Goal: Task Accomplishment & Management: Manage account settings

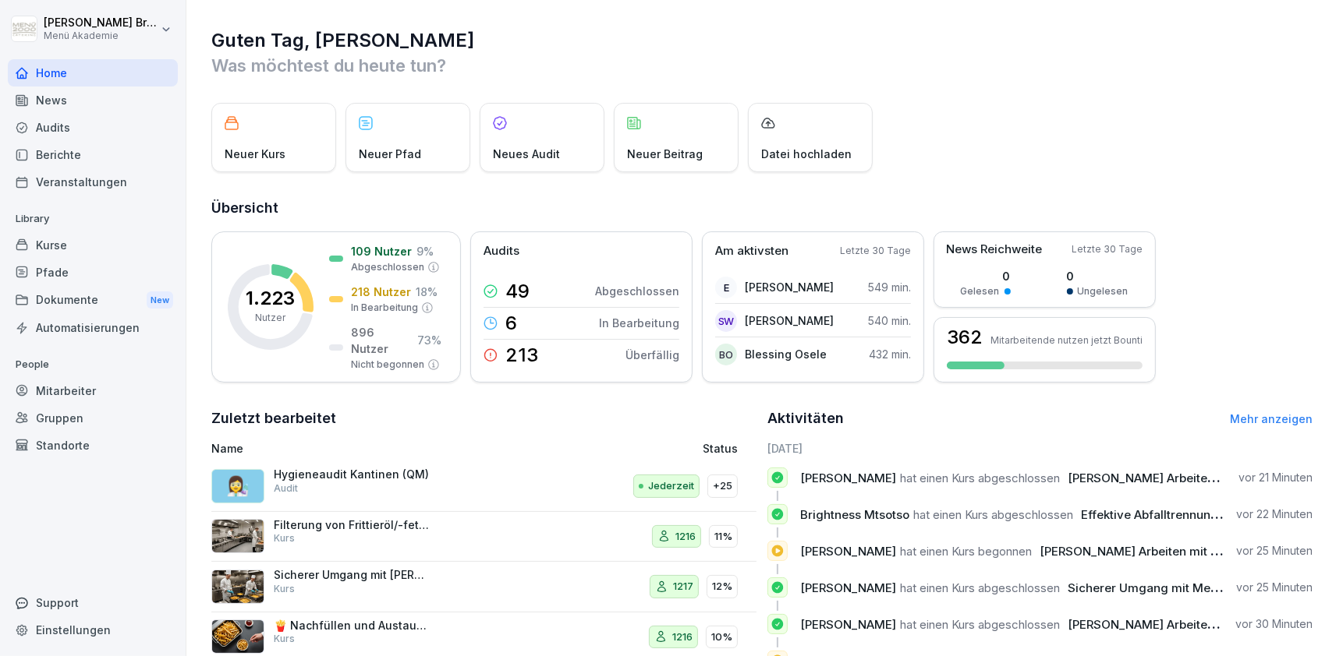
scroll to position [90, 0]
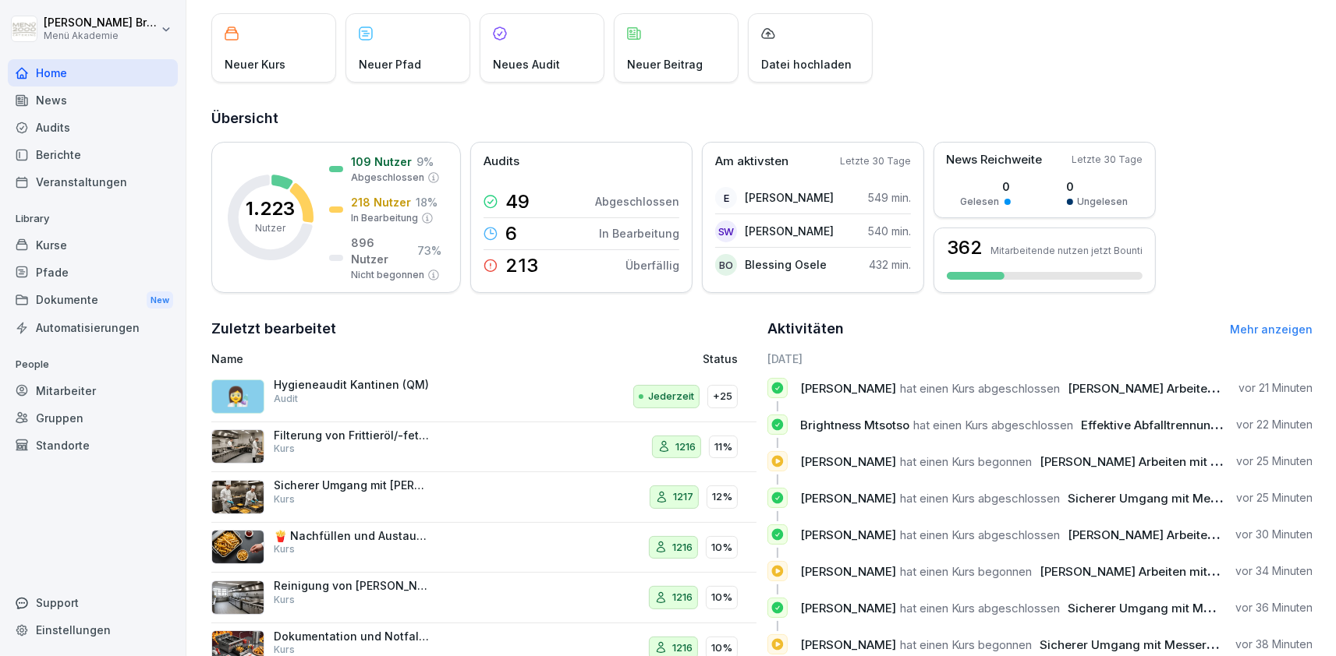
click at [74, 388] on div "Mitarbeiter" at bounding box center [93, 390] width 170 height 27
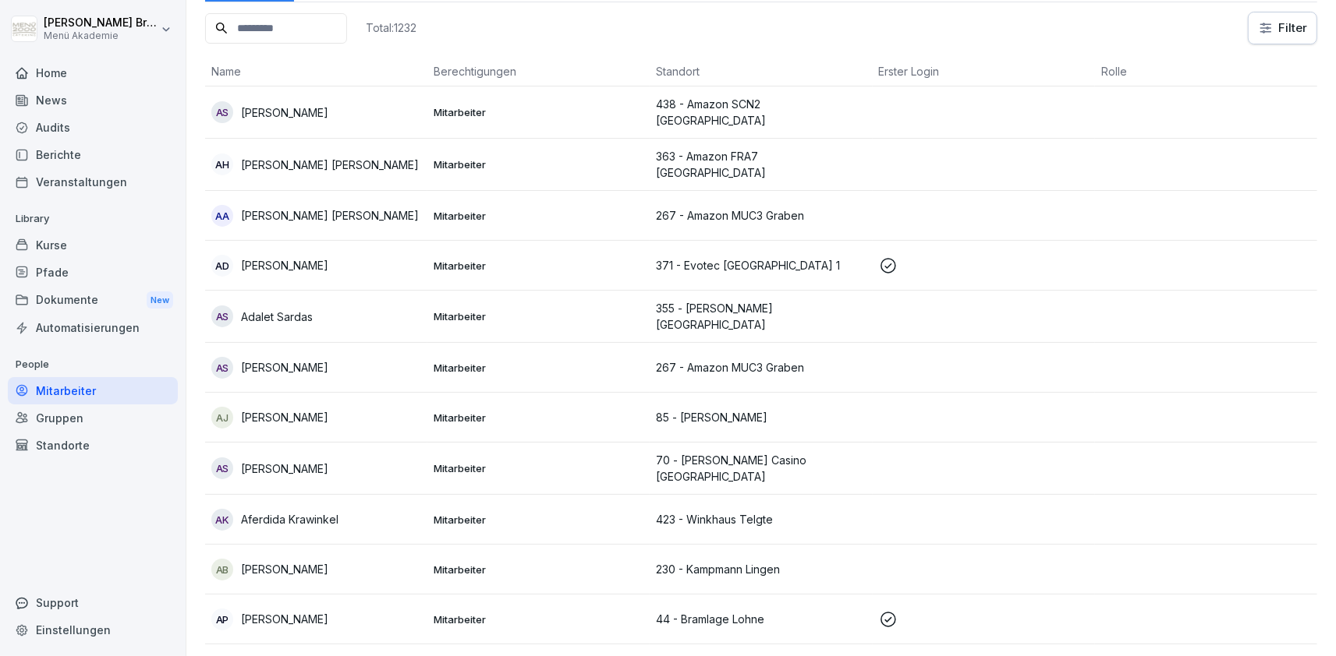
scroll to position [15, 0]
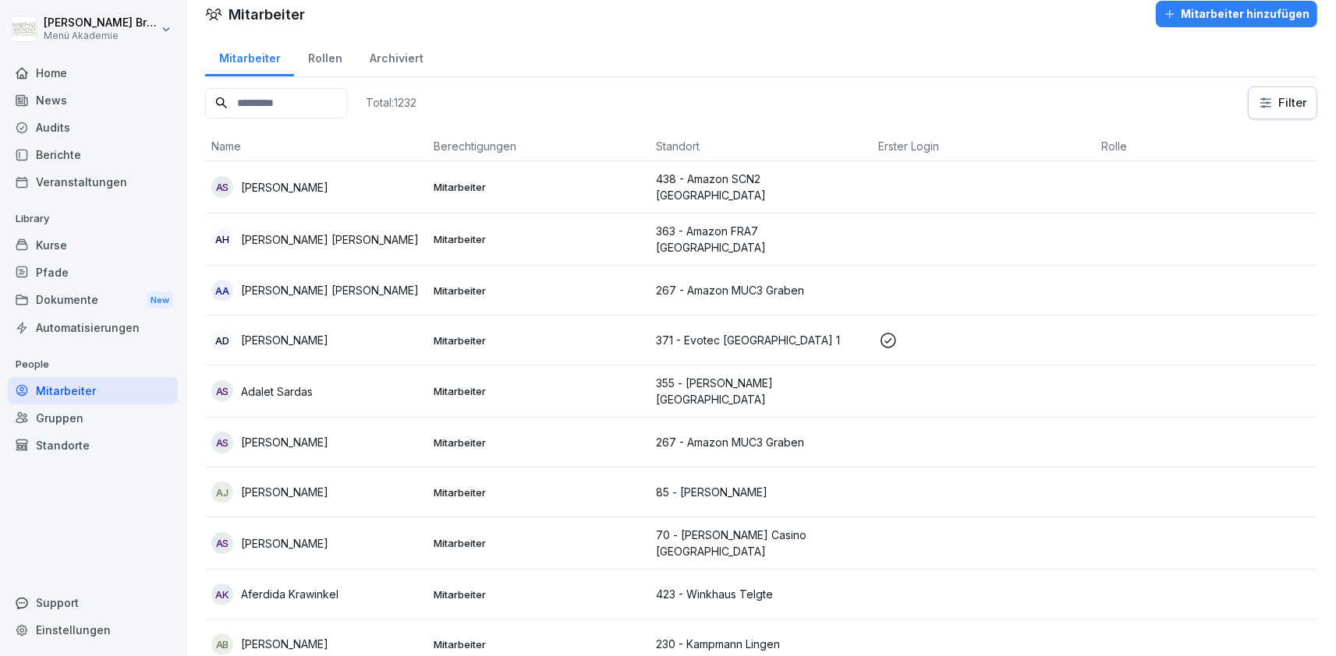
click at [278, 108] on input at bounding box center [276, 103] width 142 height 30
type input "*****"
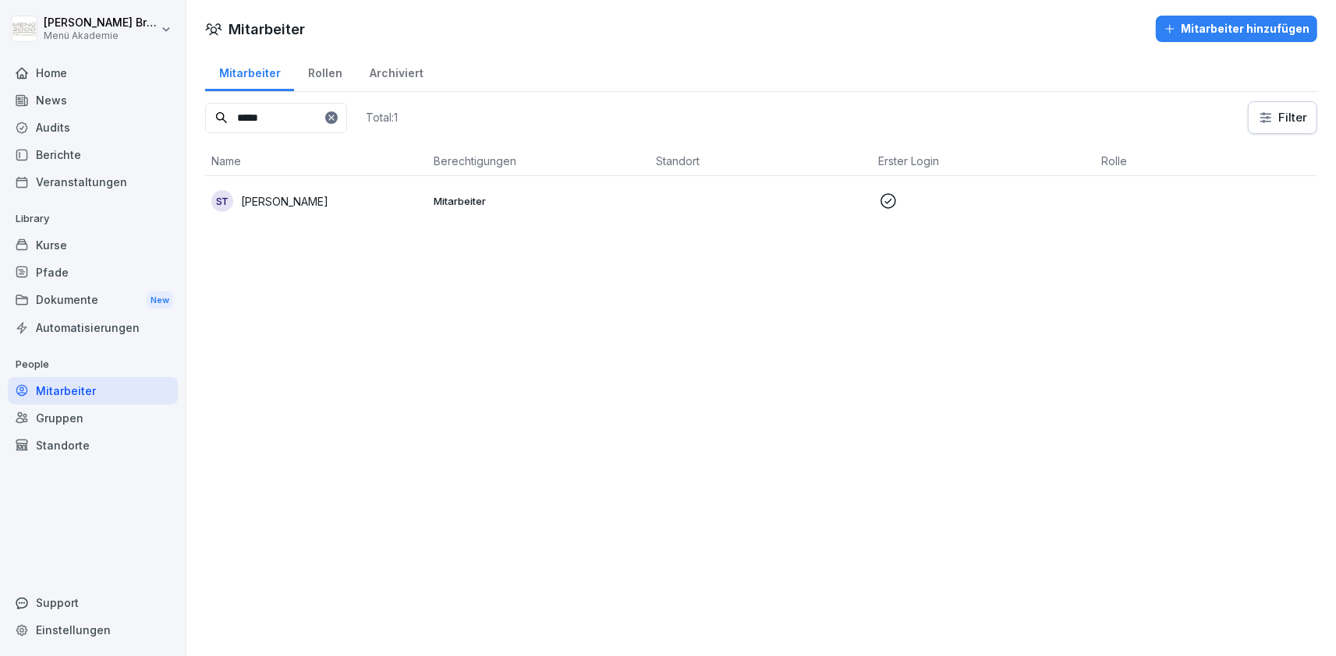
click at [313, 204] on div "ST [PERSON_NAME]" at bounding box center [316, 201] width 210 height 22
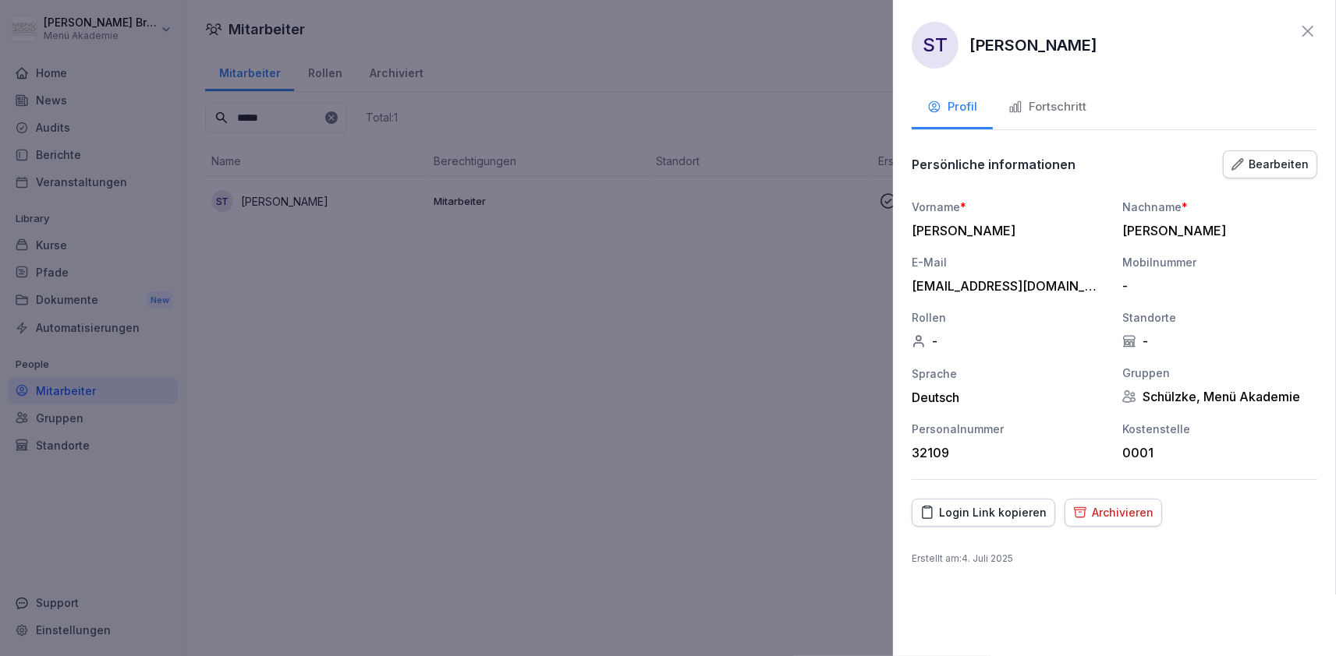
click at [1280, 159] on div "Bearbeiten" at bounding box center [1269, 164] width 77 height 17
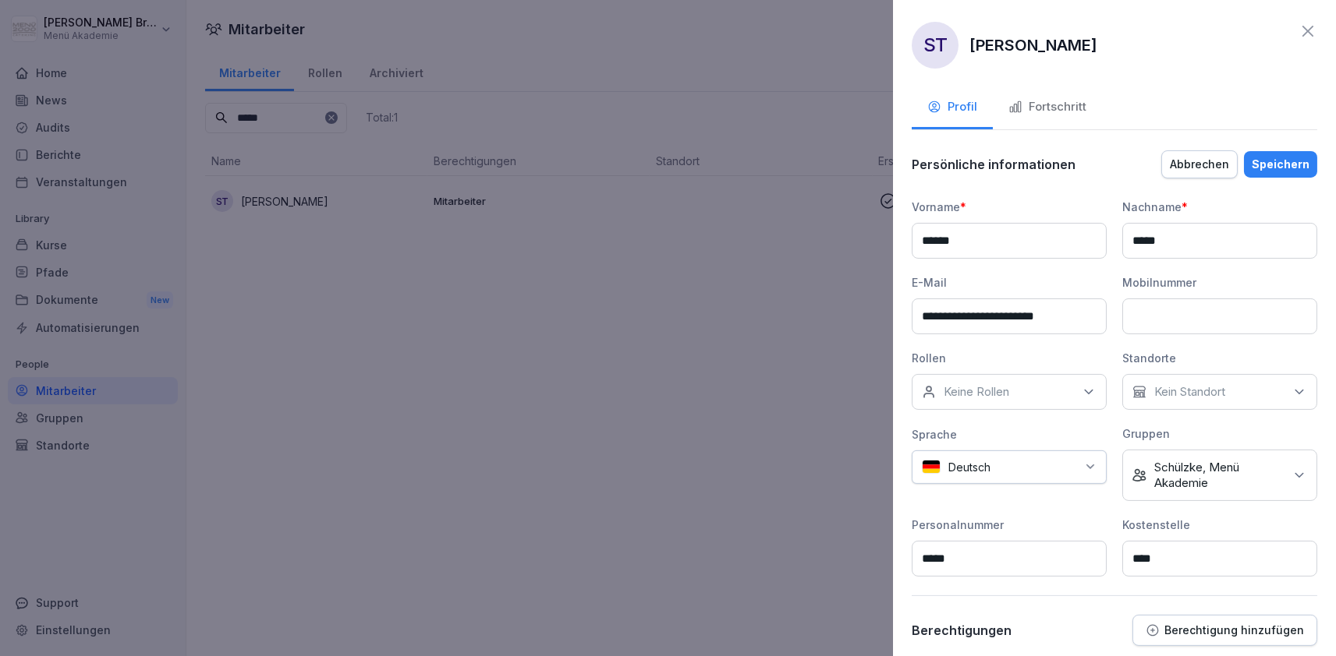
click at [1029, 399] on div "Keine Rollen" at bounding box center [1008, 392] width 195 height 36
type input "***"
click at [991, 472] on div "Springer" at bounding box center [1013, 463] width 193 height 30
click at [1282, 163] on div "Speichern" at bounding box center [1280, 164] width 58 height 17
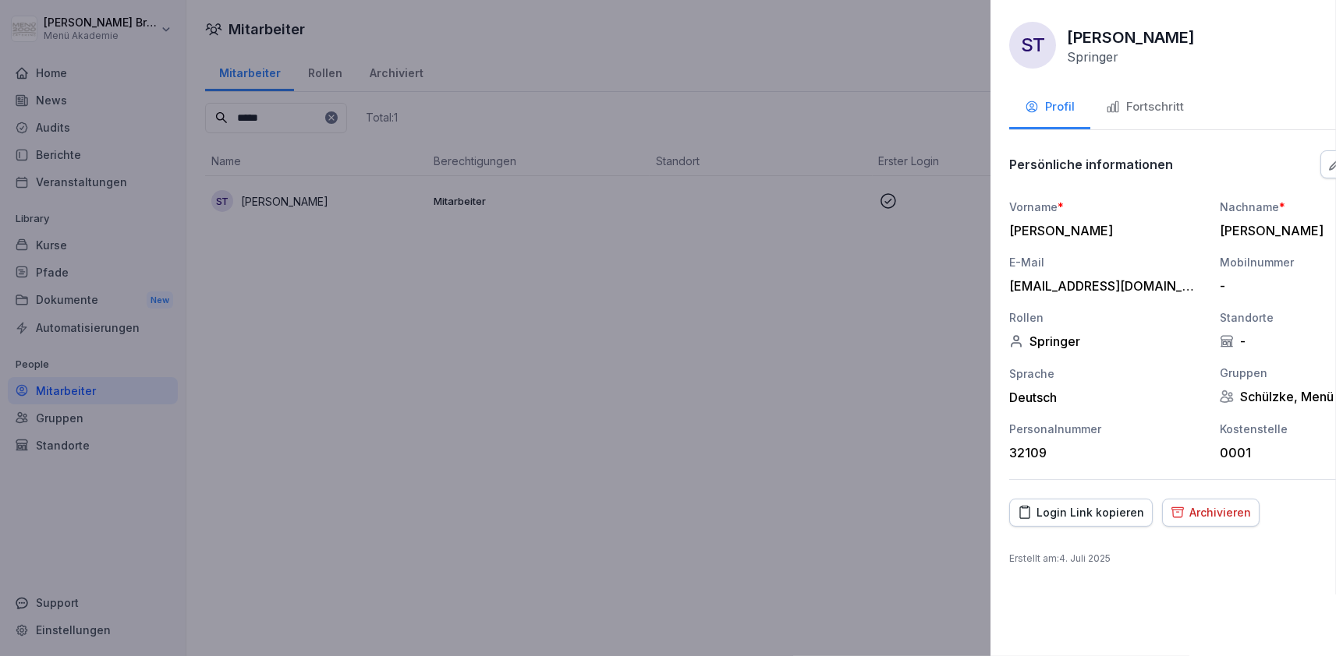
click at [785, 338] on div at bounding box center [668, 328] width 1336 height 656
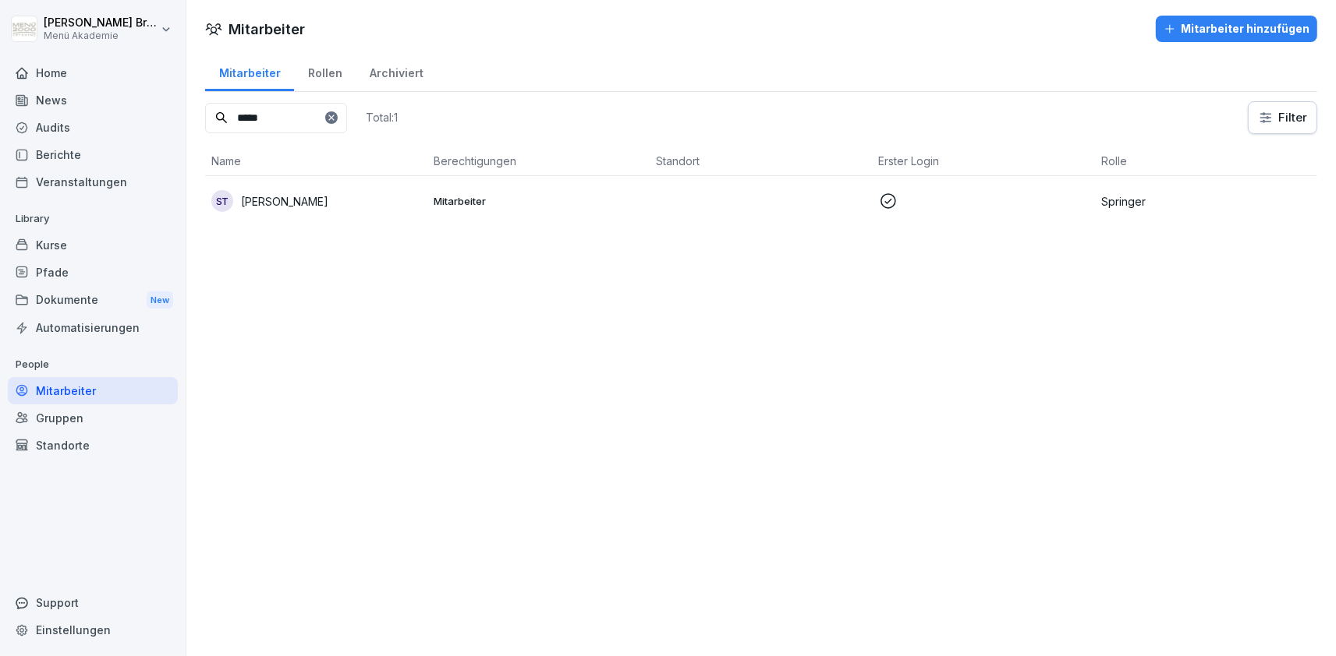
click at [338, 116] on div at bounding box center [331, 117] width 12 height 12
click at [338, 121] on input at bounding box center [276, 118] width 142 height 30
type input "*****"
click at [288, 202] on p "[PERSON_NAME]" at bounding box center [284, 201] width 87 height 16
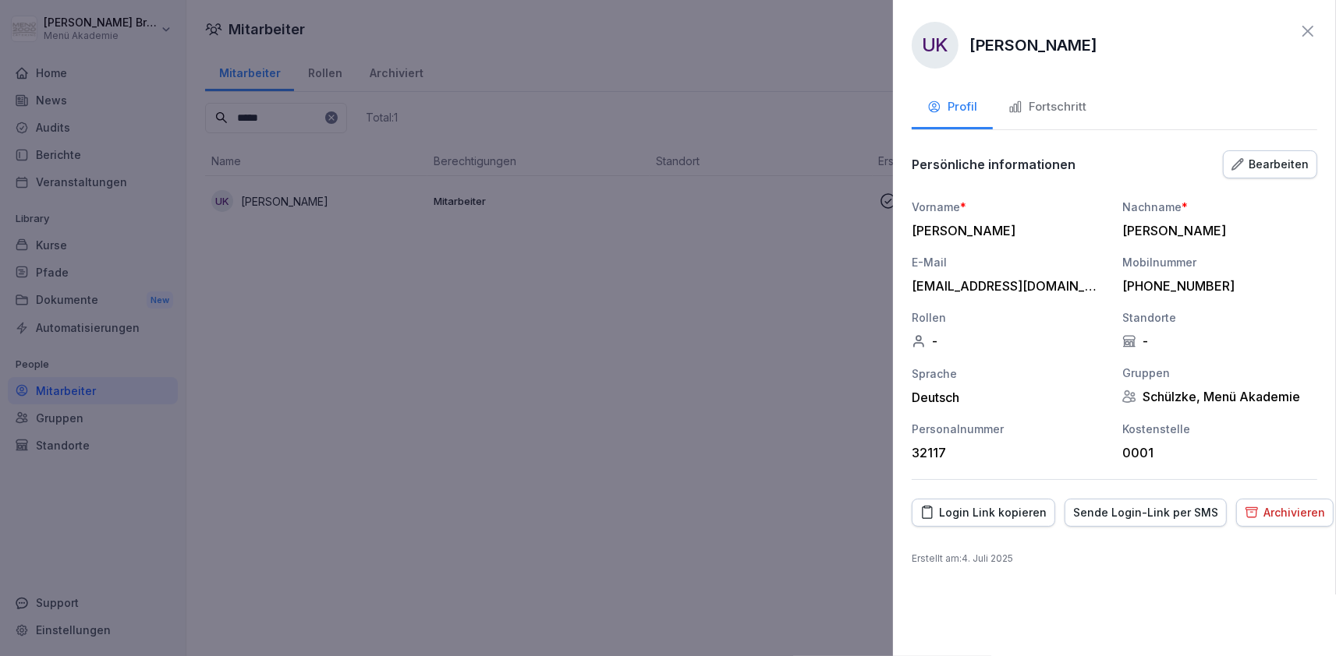
click at [1251, 168] on div "Bearbeiten" at bounding box center [1269, 164] width 77 height 17
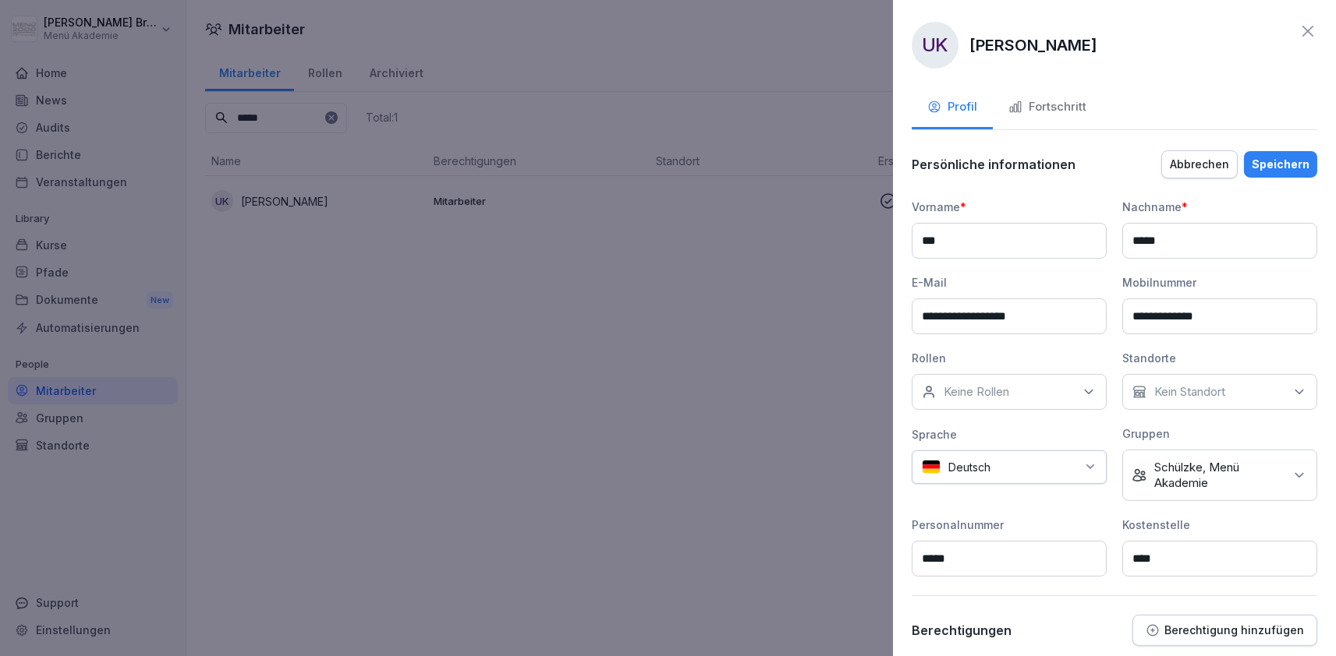
click at [1021, 391] on div "Keine Rollen" at bounding box center [1008, 392] width 195 height 36
click at [997, 426] on input at bounding box center [1013, 429] width 201 height 30
type input "********"
click at [1017, 476] on div "Springer" at bounding box center [1013, 463] width 193 height 30
click at [1283, 168] on div "Speichern" at bounding box center [1280, 164] width 58 height 17
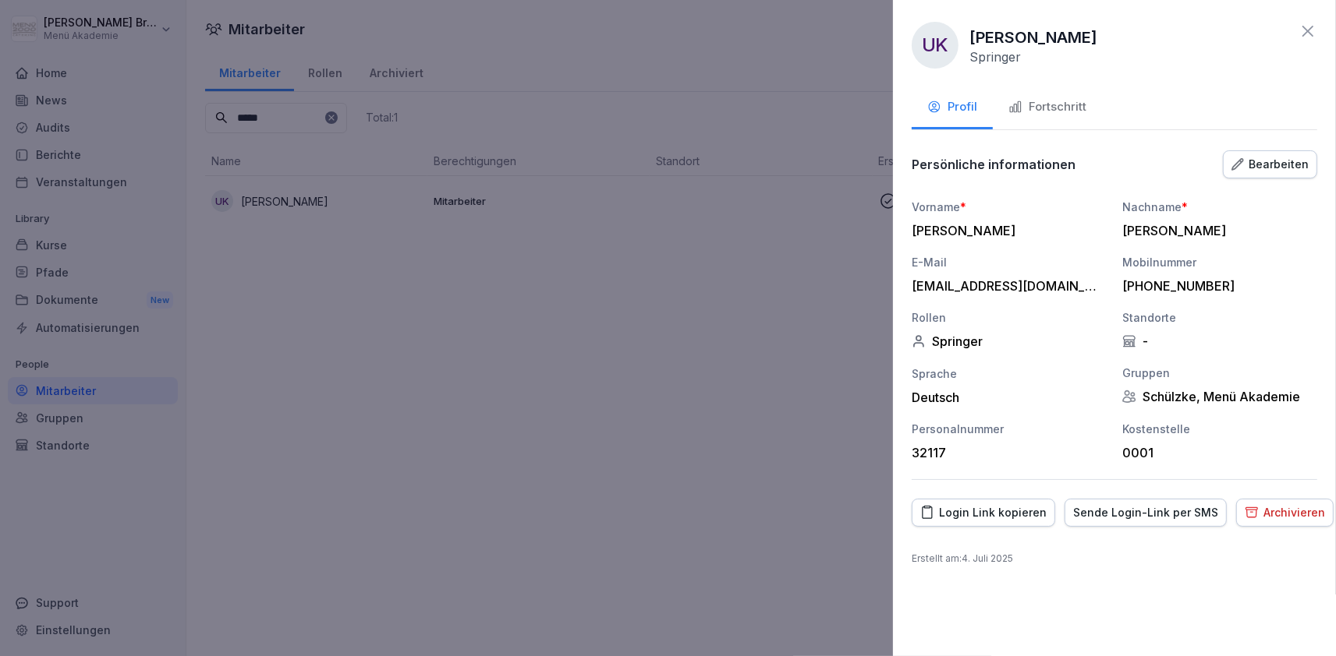
click at [708, 271] on div at bounding box center [668, 328] width 1336 height 656
